Goal: Communication & Community: Answer question/provide support

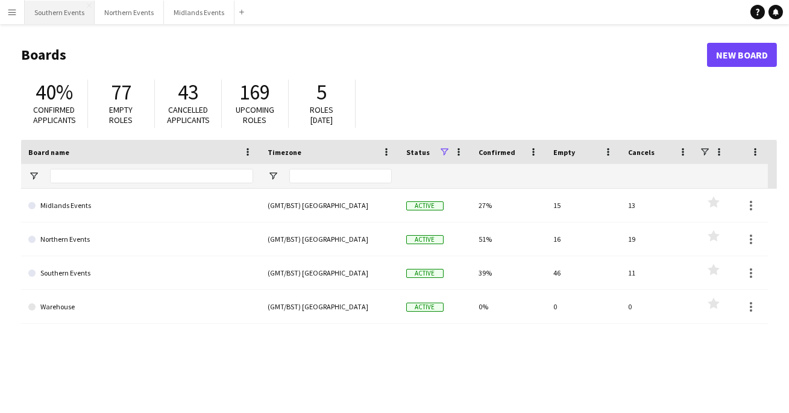
click at [51, 9] on button "Southern Events Close" at bounding box center [60, 13] width 70 height 24
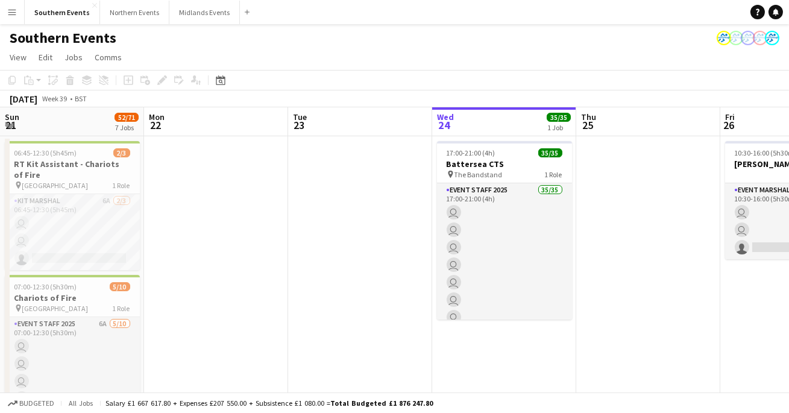
scroll to position [0, 288]
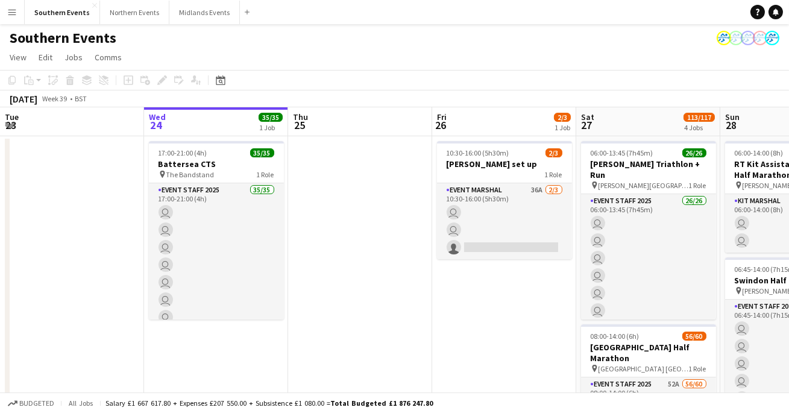
click at [19, 13] on button "Menu" at bounding box center [12, 12] width 24 height 24
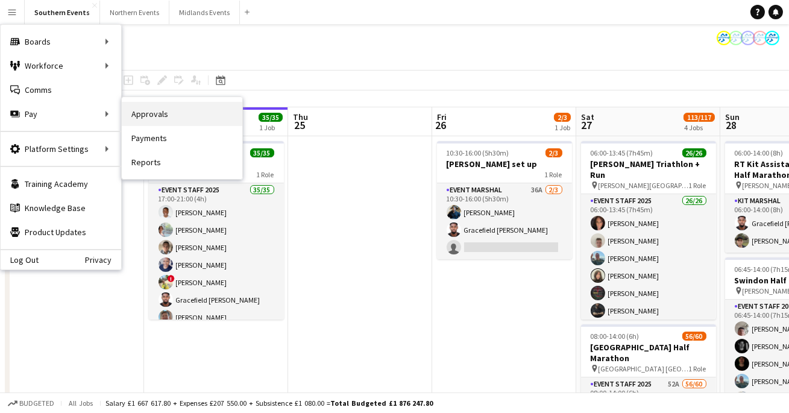
click at [133, 118] on link "Approvals" at bounding box center [182, 114] width 121 height 24
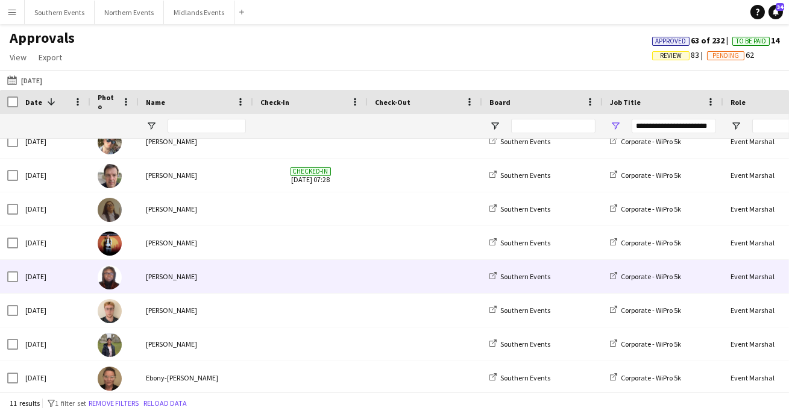
click at [178, 286] on div "[PERSON_NAME]" at bounding box center [196, 276] width 115 height 33
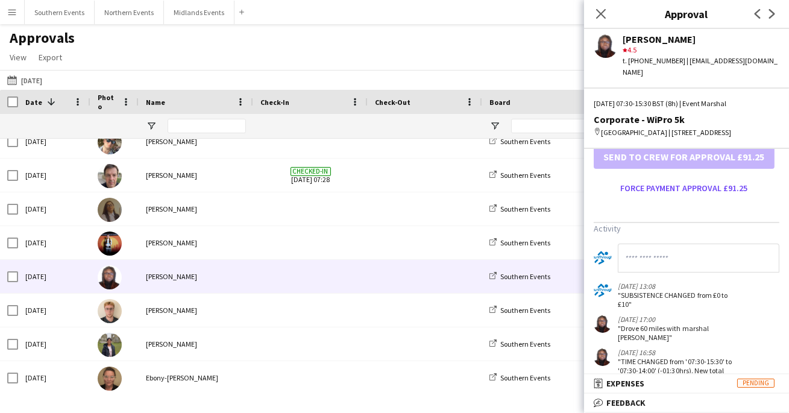
scroll to position [410, 0]
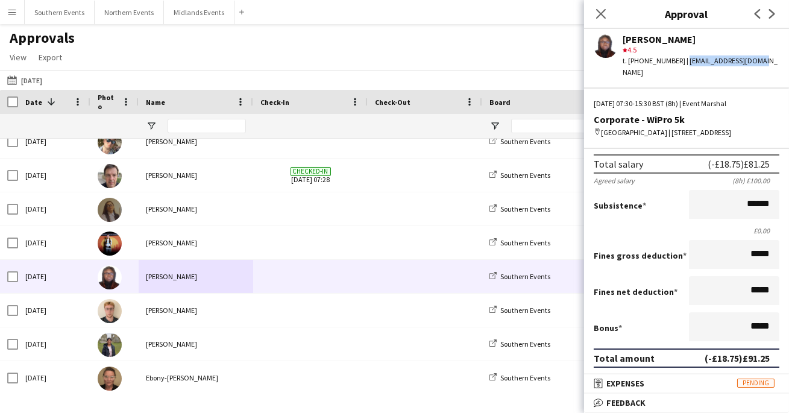
drag, startPoint x: 680, startPoint y: 62, endPoint x: 784, endPoint y: 63, distance: 103.7
click at [784, 63] on div "[PERSON_NAME] star 4.5 t. [PHONE_NUMBER] | [EMAIL_ADDRESS][DOMAIN_NAME]" at bounding box center [686, 53] width 205 height 49
copy div "[EMAIL_ADDRESS][DOMAIN_NAME]"
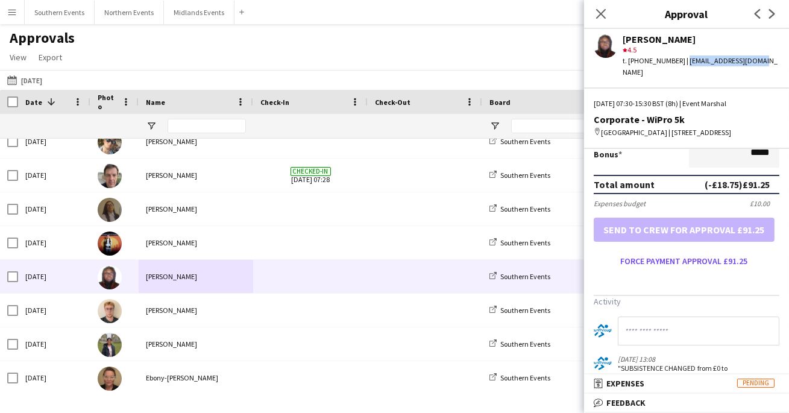
scroll to position [313, 0]
click at [613, 10] on div "Close pop-in" at bounding box center [601, 14] width 34 height 28
click at [606, 10] on icon "Close pop-in" at bounding box center [600, 13] width 11 height 11
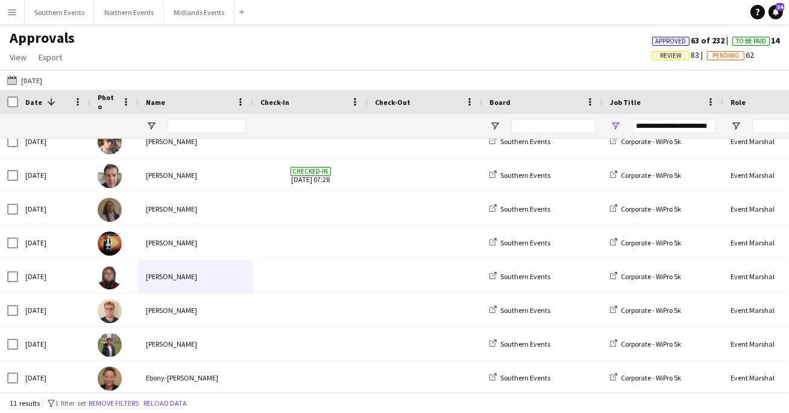
click at [18, 6] on button "Menu" at bounding box center [12, 12] width 24 height 24
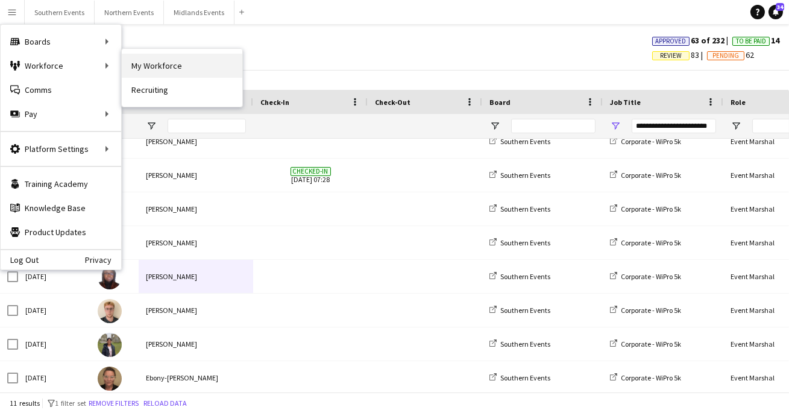
click at [156, 60] on link "My Workforce" at bounding box center [182, 66] width 121 height 24
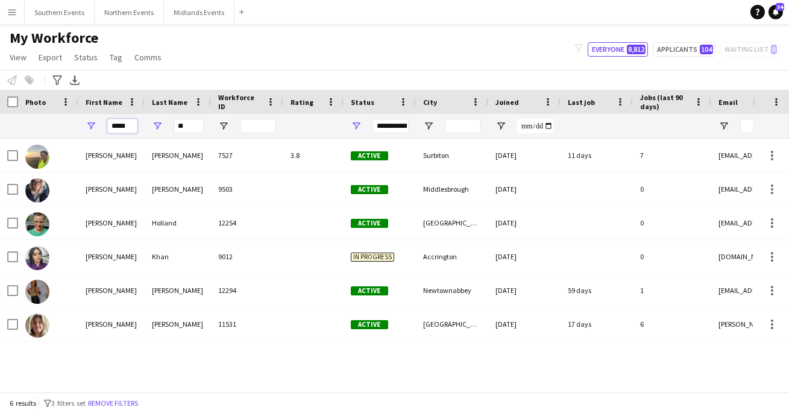
click at [133, 124] on input "*****" at bounding box center [122, 126] width 30 height 14
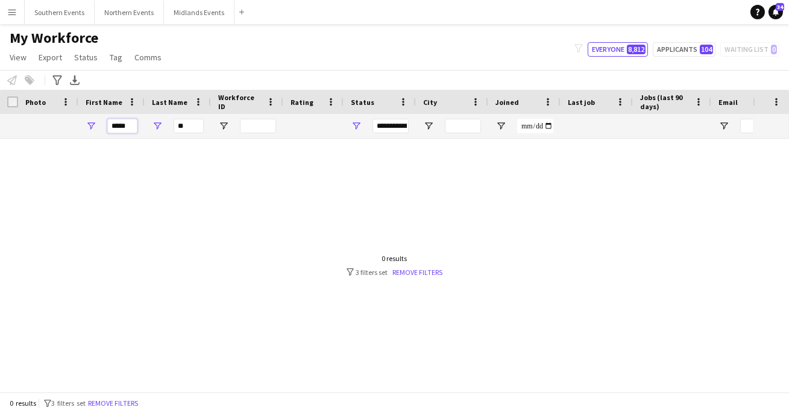
type input "*****"
click at [187, 125] on input "**" at bounding box center [189, 126] width 30 height 14
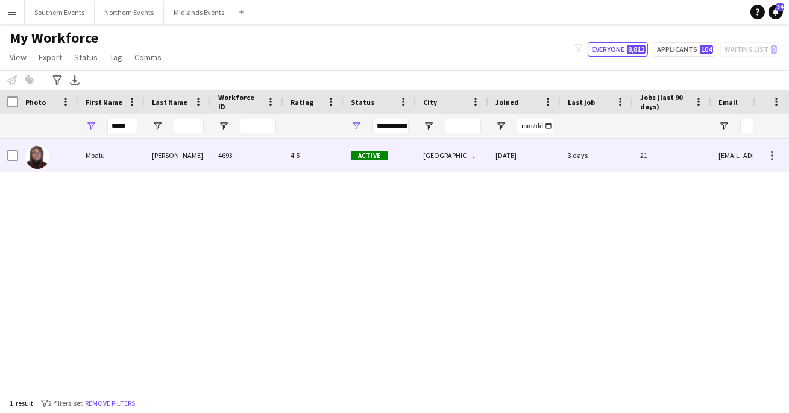
click at [122, 156] on div "Mbalu" at bounding box center [111, 155] width 66 height 33
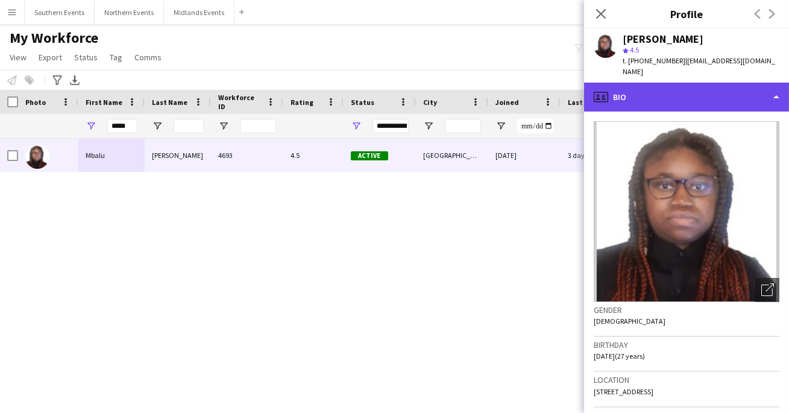
click at [751, 84] on div "profile Bio" at bounding box center [686, 97] width 205 height 29
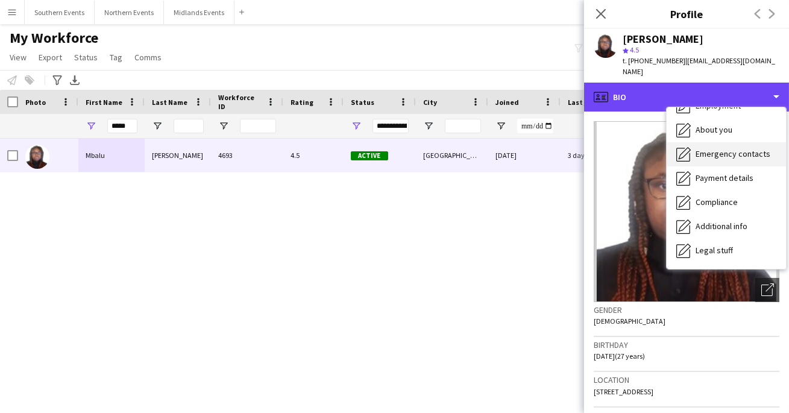
scroll to position [84, 0]
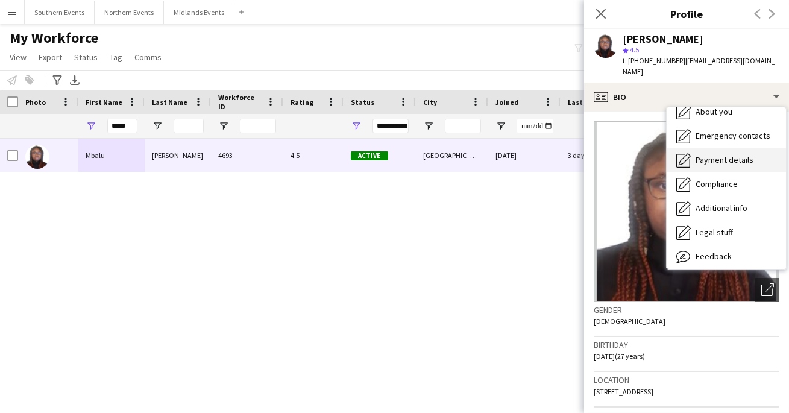
click at [719, 154] on span "Payment details" at bounding box center [725, 159] width 58 height 11
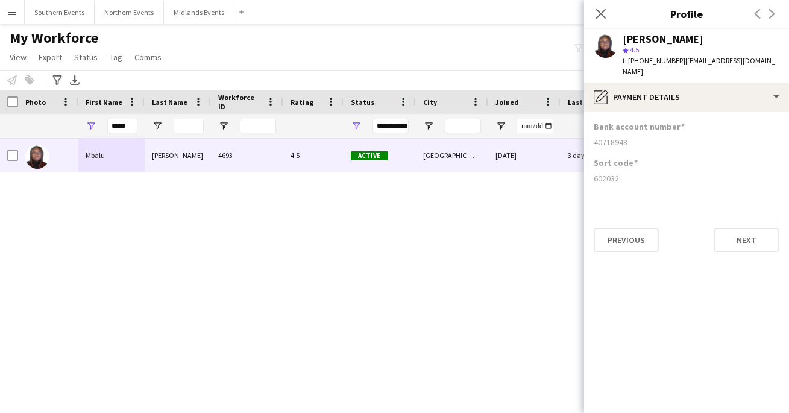
drag, startPoint x: 596, startPoint y: 128, endPoint x: 633, endPoint y: 130, distance: 36.2
click at [633, 137] on div "40718948" at bounding box center [687, 142] width 186 height 11
click at [345, 48] on div "My Workforce View Views Default view New view Update view Delete view Edit name…" at bounding box center [394, 49] width 789 height 41
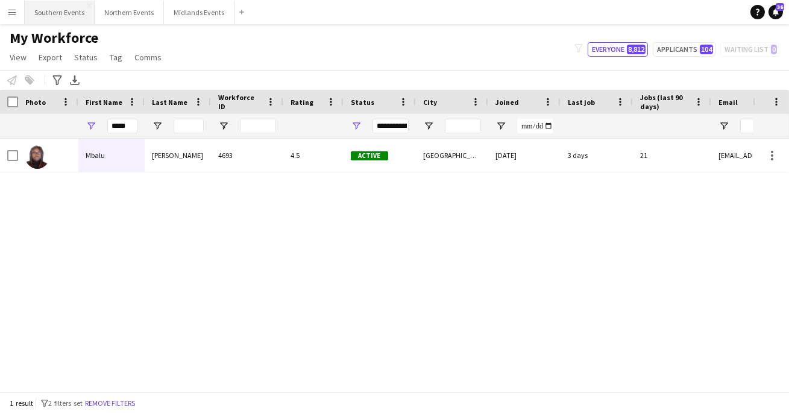
click at [26, 14] on button "Southern Events Close" at bounding box center [60, 13] width 70 height 24
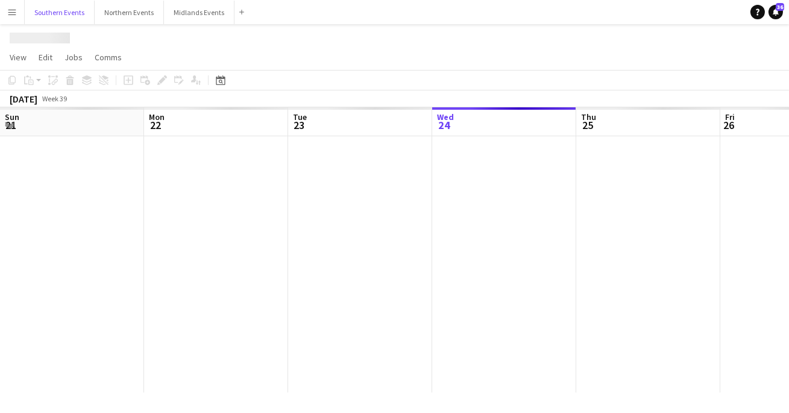
scroll to position [0, 288]
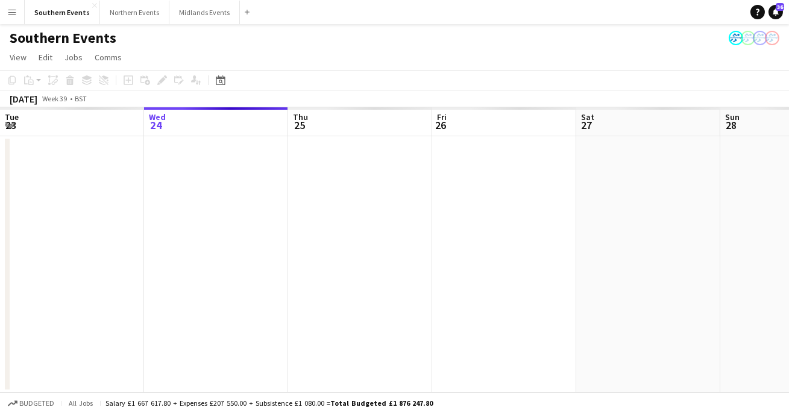
click at [16, 16] on app-icon "Menu" at bounding box center [12, 12] width 10 height 10
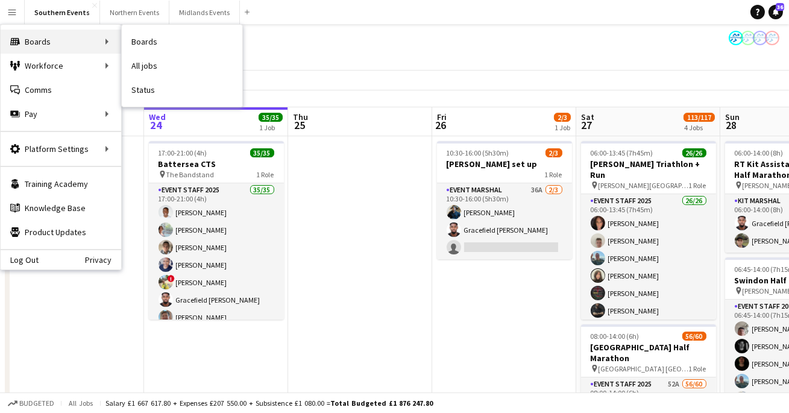
click at [56, 36] on div "Boards Boards" at bounding box center [61, 42] width 121 height 24
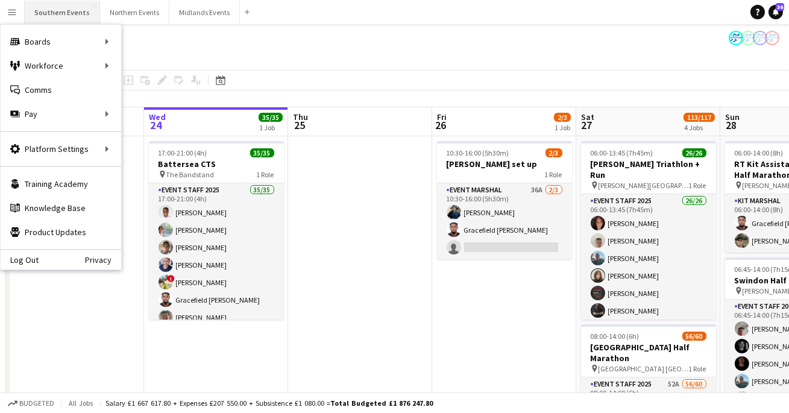
click at [56, 10] on button "Southern Events Close" at bounding box center [62, 13] width 75 height 24
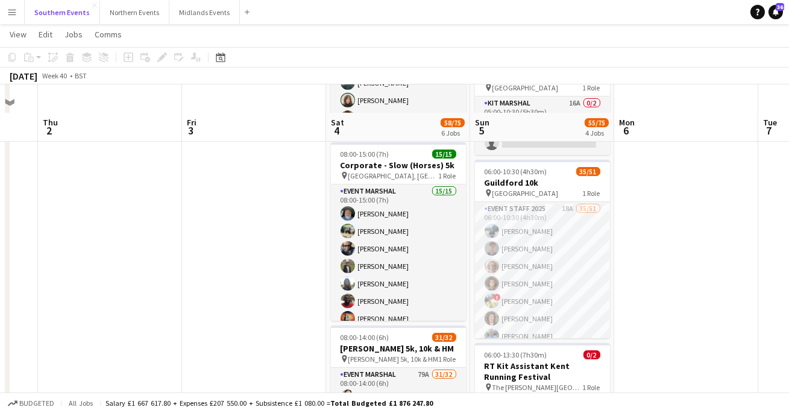
scroll to position [308, 0]
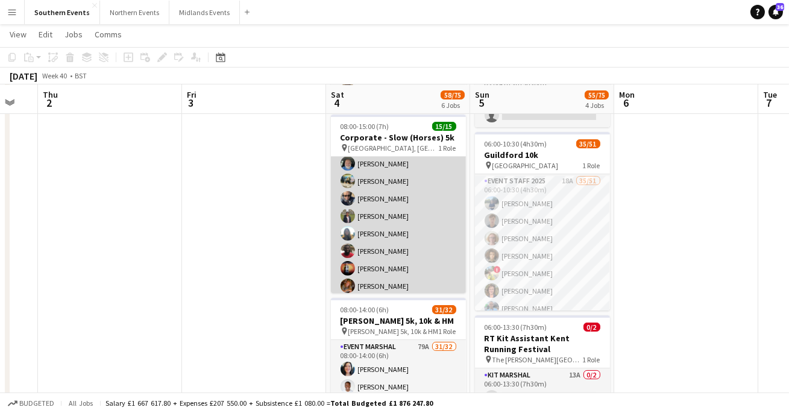
click at [370, 203] on app-card-role "Event Marshal 15/15 08:00-15:00 (7h) [PERSON_NAME] [PERSON_NAME] [PERSON_NAME] …" at bounding box center [398, 277] width 135 height 286
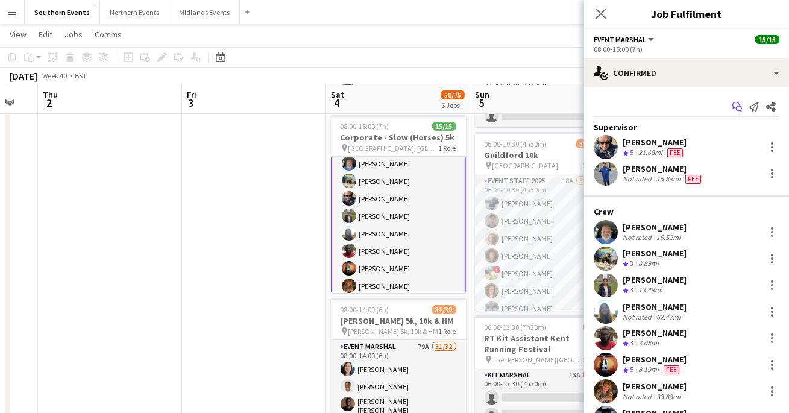
click at [736, 104] on icon "Start chat" at bounding box center [738, 107] width 10 height 10
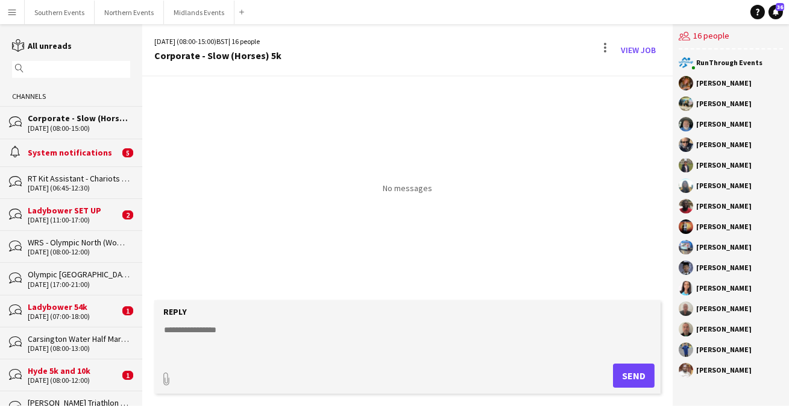
click at [259, 331] on textarea at bounding box center [410, 339] width 495 height 31
paste textarea "**********"
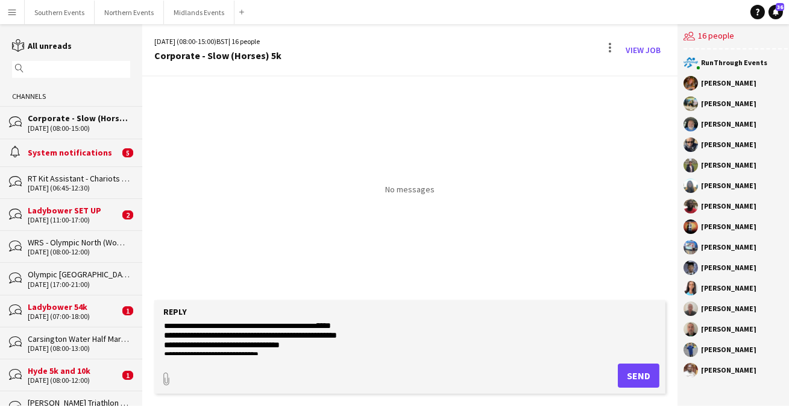
scroll to position [121, 0]
click at [352, 332] on textarea at bounding box center [410, 339] width 495 height 31
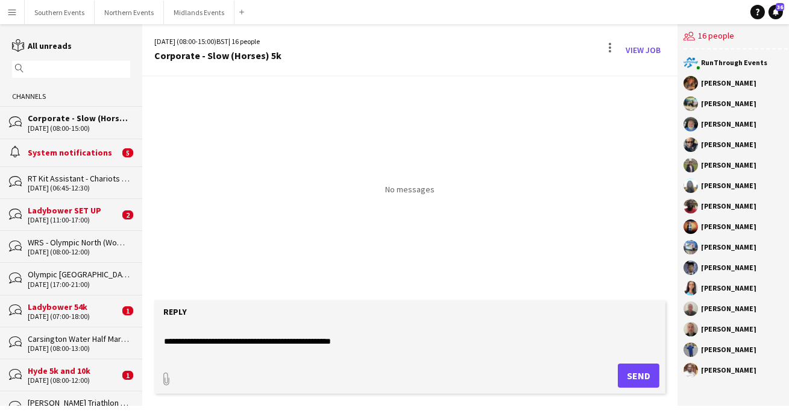
scroll to position [156, 0]
click at [318, 335] on textarea at bounding box center [410, 339] width 495 height 31
click at [312, 326] on textarea at bounding box center [410, 339] width 495 height 31
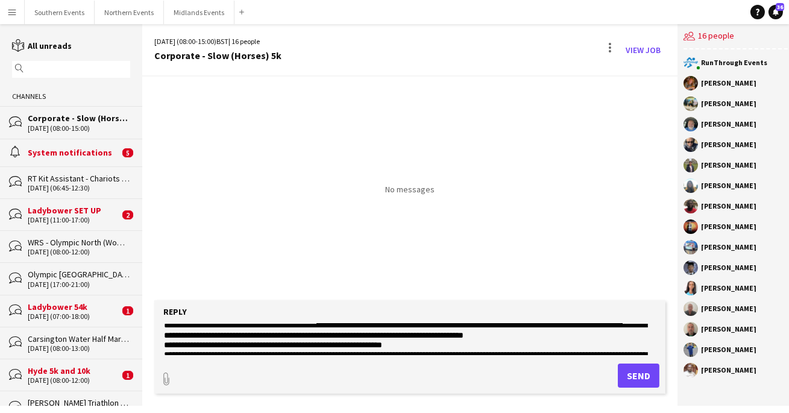
scroll to position [296, 0]
click at [434, 336] on textarea at bounding box center [410, 339] width 495 height 31
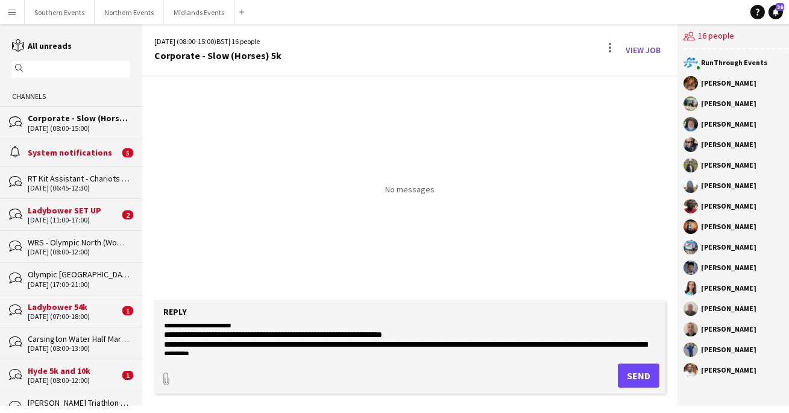
scroll to position [311, 0]
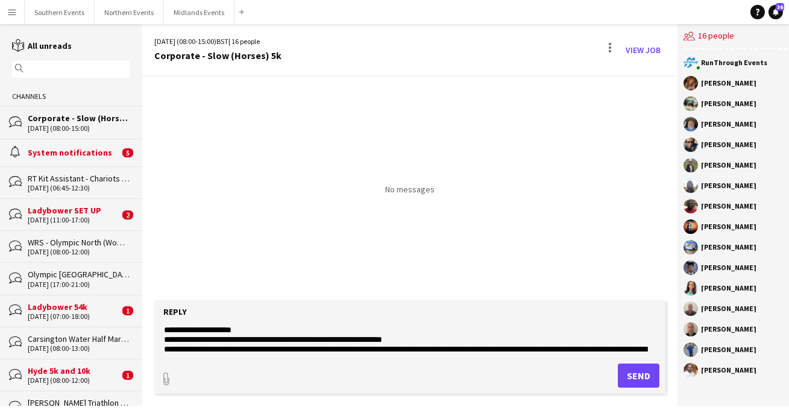
click at [422, 330] on textarea at bounding box center [410, 339] width 495 height 31
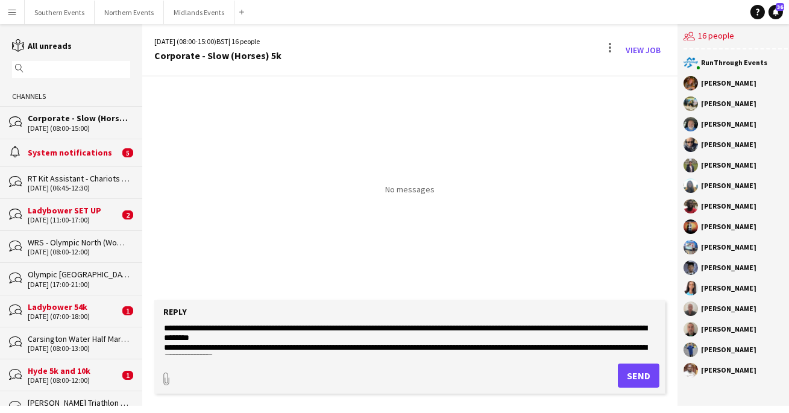
scroll to position [332, 0]
click at [426, 329] on textarea at bounding box center [410, 339] width 495 height 31
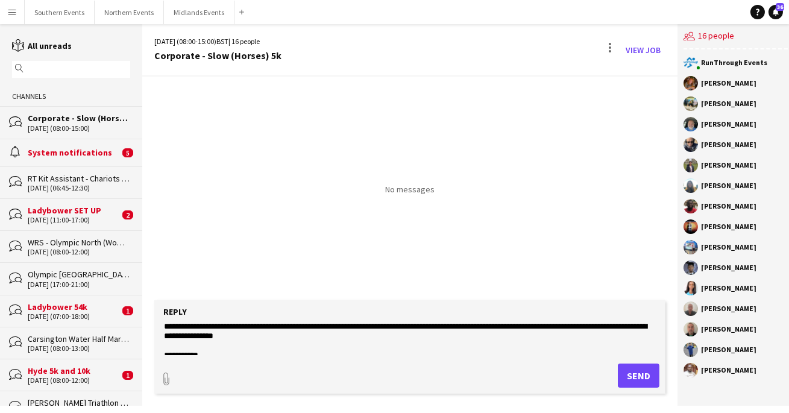
scroll to position [363, 0]
click at [282, 330] on textarea at bounding box center [410, 339] width 495 height 31
click at [279, 326] on textarea at bounding box center [410, 339] width 495 height 31
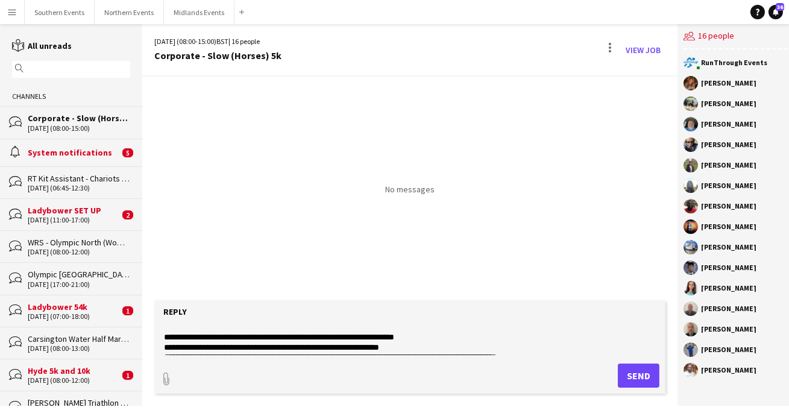
click at [447, 348] on textarea at bounding box center [410, 339] width 495 height 31
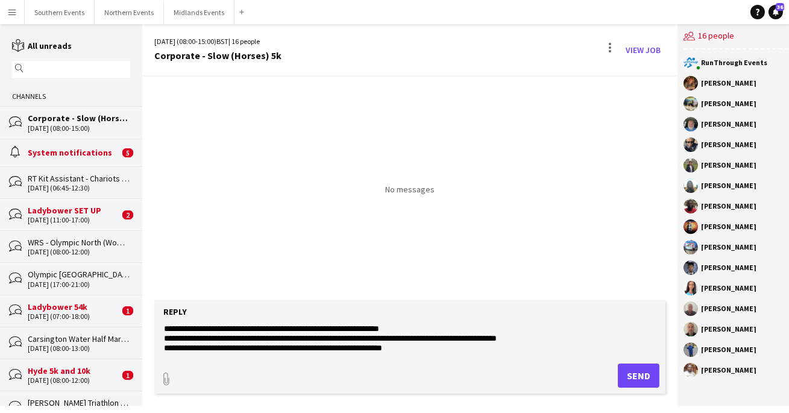
click at [441, 338] on textarea at bounding box center [410, 339] width 495 height 31
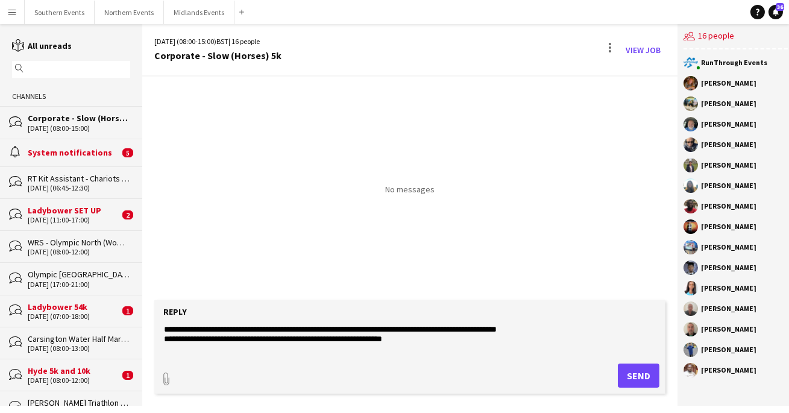
scroll to position [333, 0]
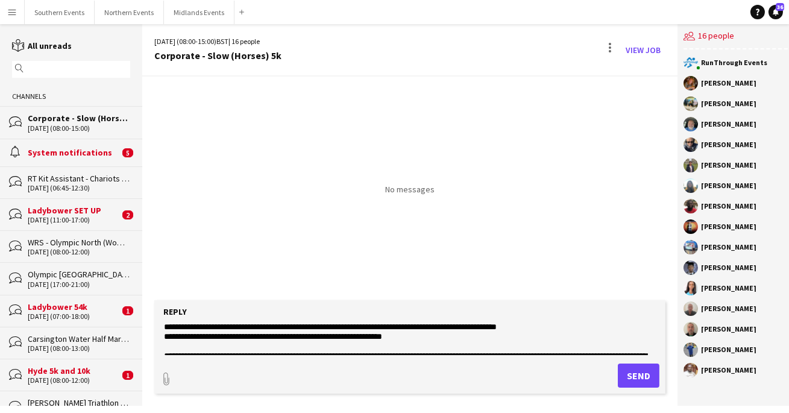
click at [561, 341] on textarea at bounding box center [410, 339] width 495 height 31
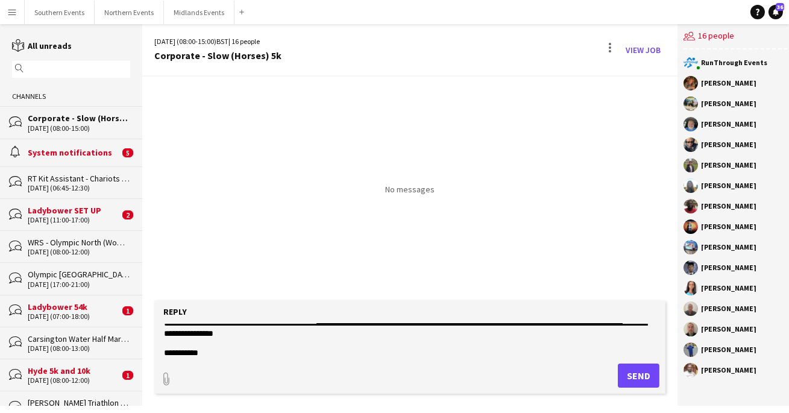
scroll to position [427, 0]
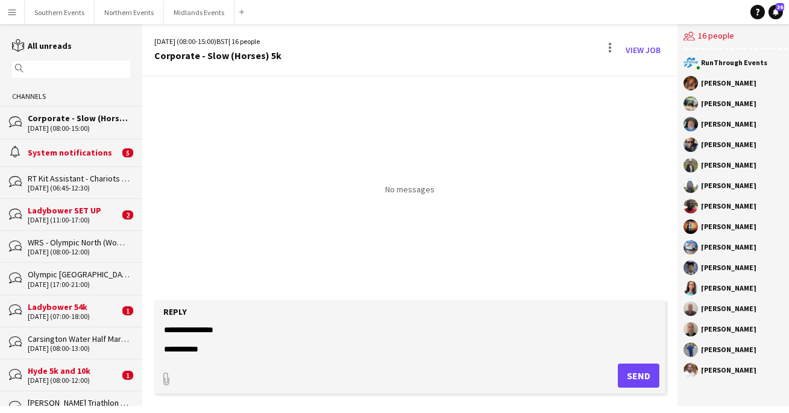
type textarea "**********"
click at [640, 378] on button "Send" at bounding box center [639, 376] width 42 height 24
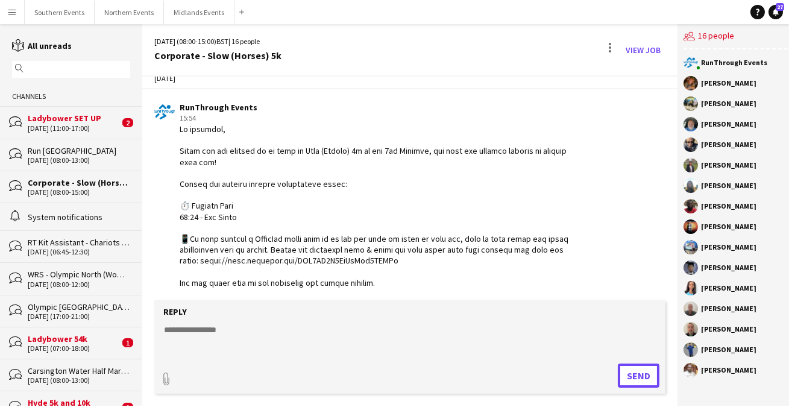
scroll to position [0, 0]
